Goal: Go to known website: Go to known website

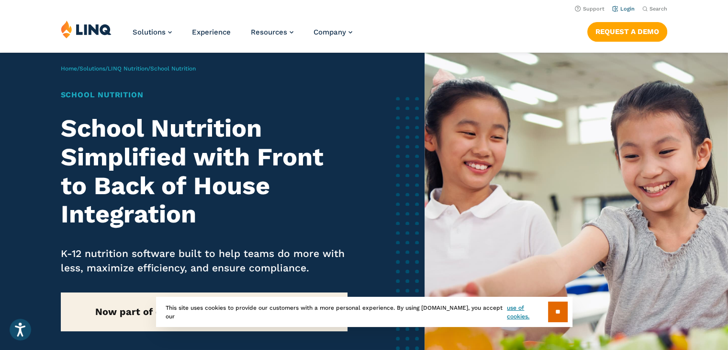
click at [624, 11] on link "Login" at bounding box center [623, 9] width 23 height 6
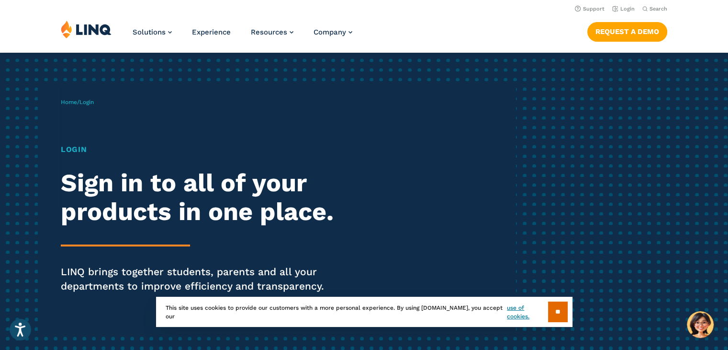
click at [67, 148] on h1 "Login" at bounding box center [201, 149] width 281 height 11
click at [90, 102] on span "Login" at bounding box center [86, 102] width 14 height 7
click at [71, 101] on link "Home" at bounding box center [69, 102] width 16 height 7
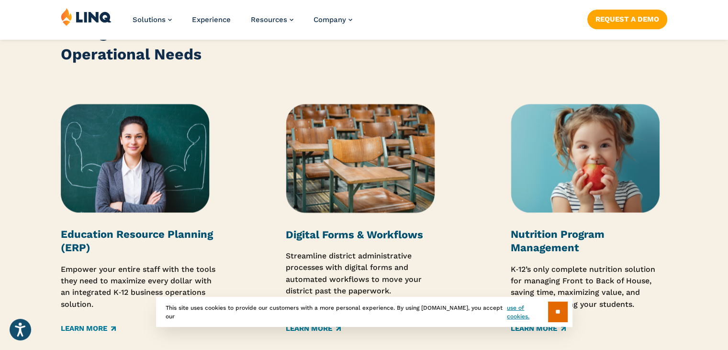
scroll to position [1177, 0]
